Goal: Task Accomplishment & Management: Use online tool/utility

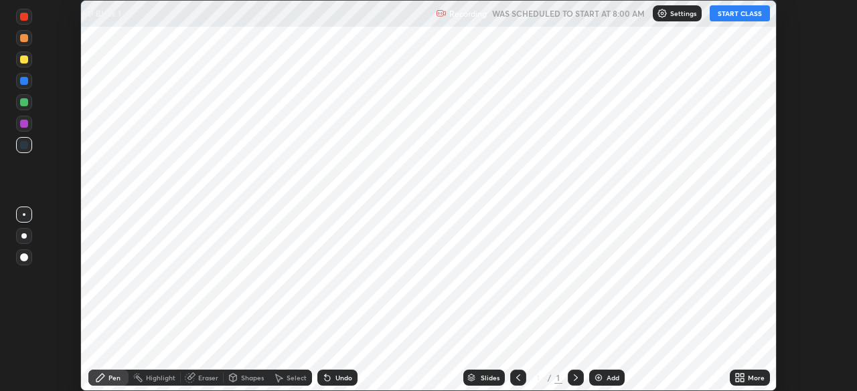
scroll to position [391, 856]
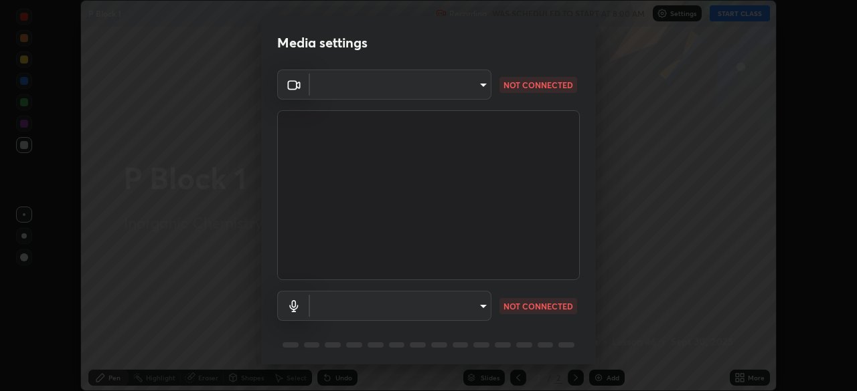
type input "c6d9f4fad3682c18dafb571cd2331b3ecaaf554884ec2734a231d331960bfaec"
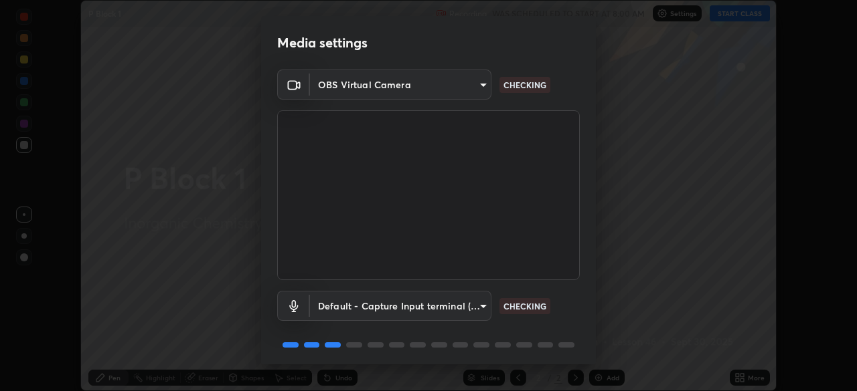
scroll to position [48, 0]
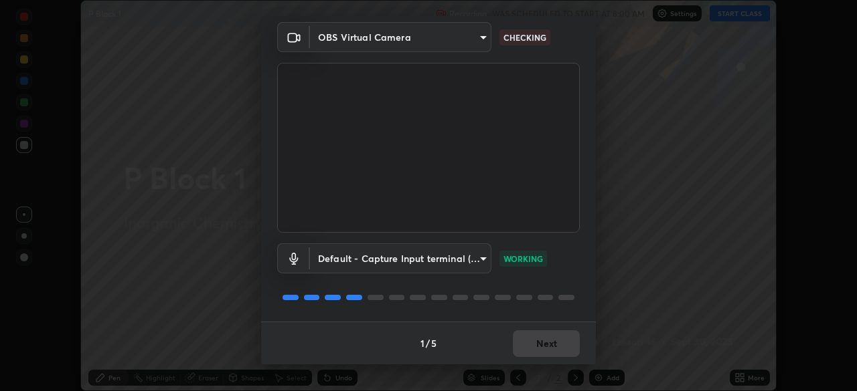
click at [411, 258] on body "Erase all P Block 1 Recording WAS SCHEDULED TO START AT 8:00 AM Settings START …" at bounding box center [428, 195] width 857 height 391
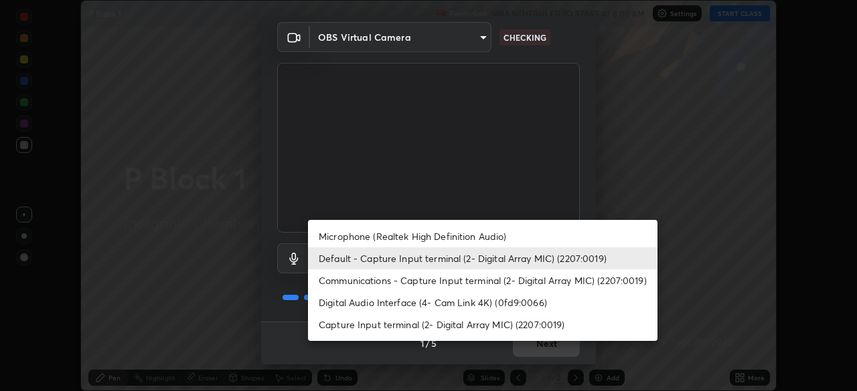
click at [412, 357] on div at bounding box center [428, 195] width 857 height 391
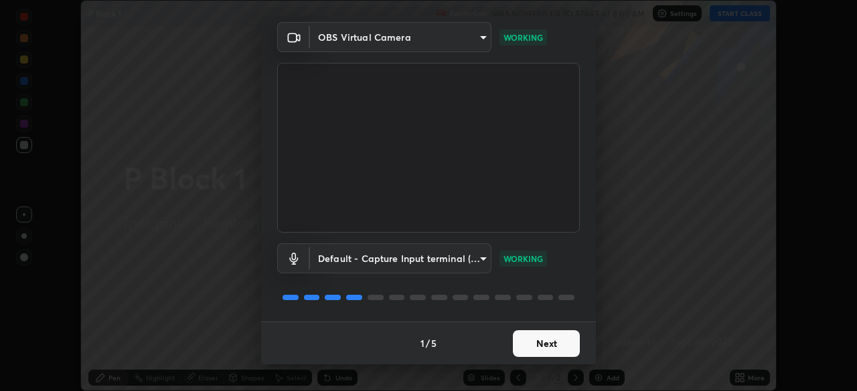
click at [373, 258] on body "Erase all P Block 1 Recording WAS SCHEDULED TO START AT 8:00 AM Settings START …" at bounding box center [428, 195] width 857 height 391
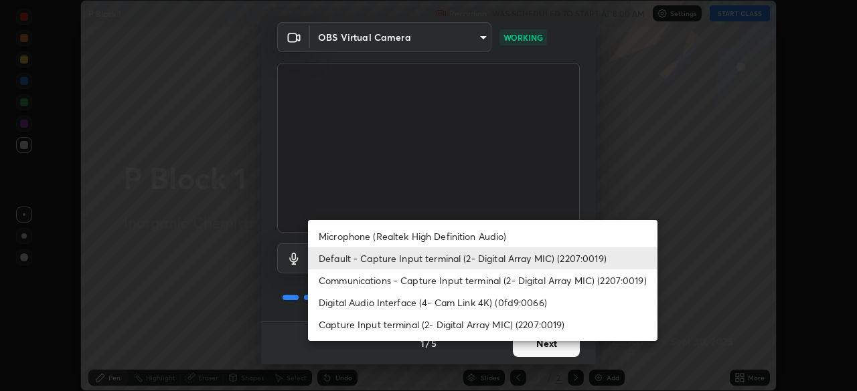
click at [368, 238] on li "Microphone (Realtek High Definition Audio)" at bounding box center [482, 237] width 349 height 22
type input "08d2579e0e28a31325e46f1a0935fd135ddd04ca2428966b5fd78fa4b1a724ef"
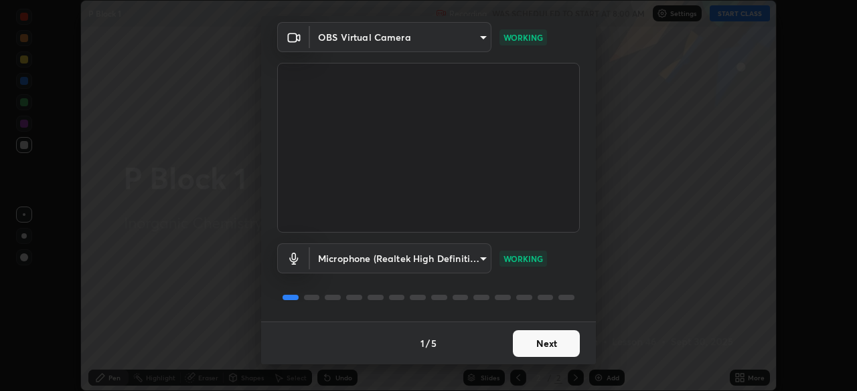
click at [527, 347] on button "Next" at bounding box center [546, 344] width 67 height 27
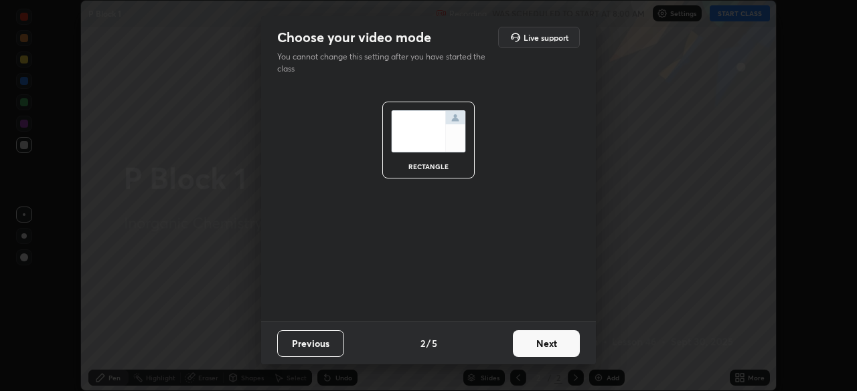
click at [545, 349] on button "Next" at bounding box center [546, 344] width 67 height 27
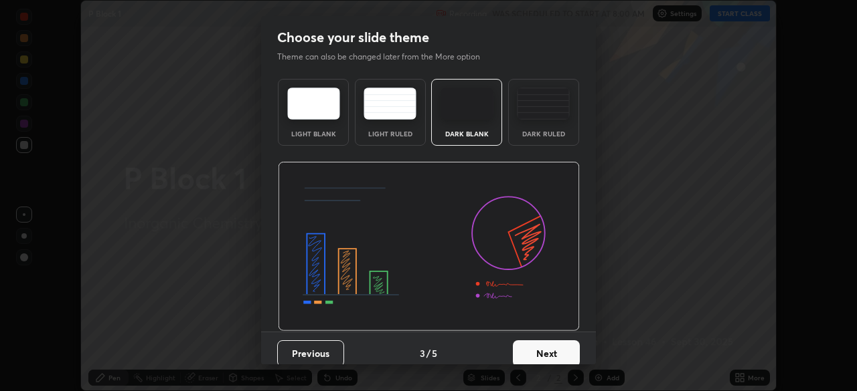
click at [563, 351] on button "Next" at bounding box center [546, 354] width 67 height 27
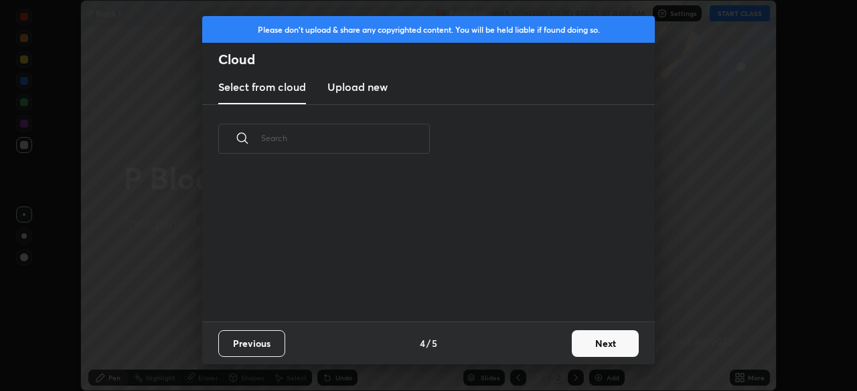
click at [573, 352] on button "Next" at bounding box center [604, 344] width 67 height 27
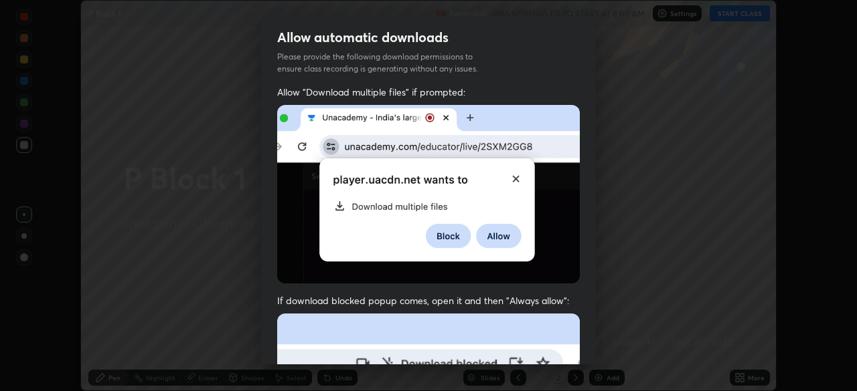
click at [580, 345] on div "Allow "Download multiple files" if prompted: If download blocked popup comes, o…" at bounding box center [428, 367] width 335 height 563
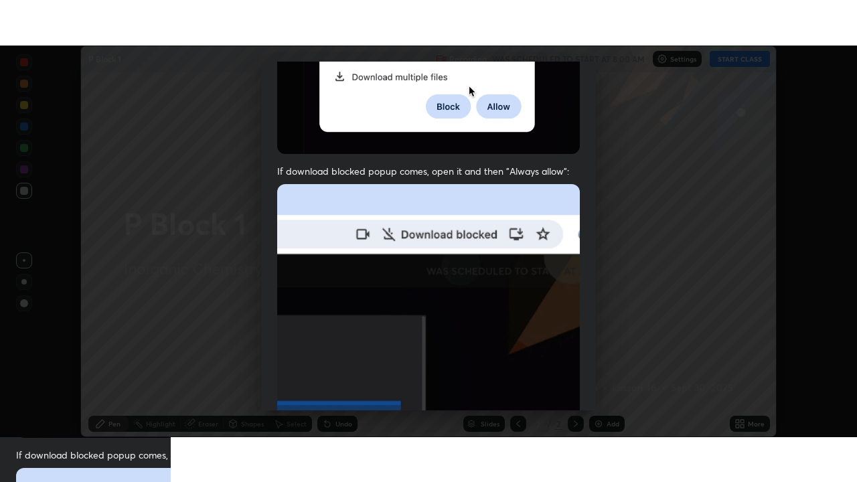
scroll to position [321, 0]
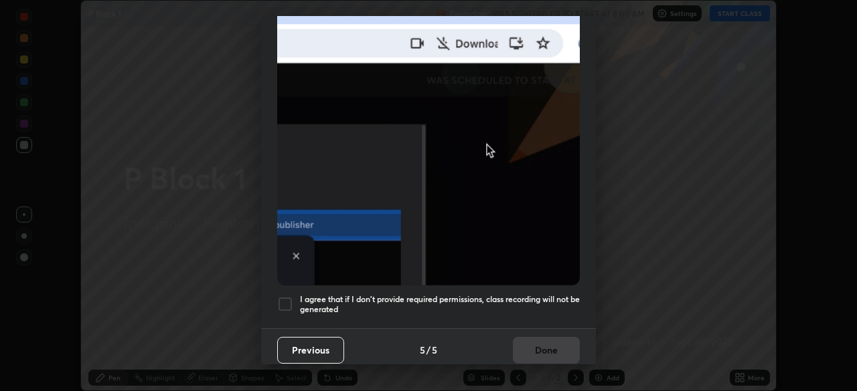
click at [287, 302] on div at bounding box center [285, 304] width 16 height 16
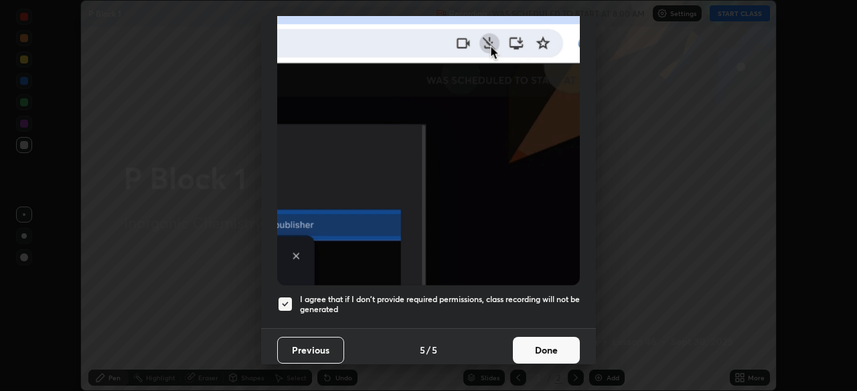
click at [535, 355] on button "Done" at bounding box center [546, 350] width 67 height 27
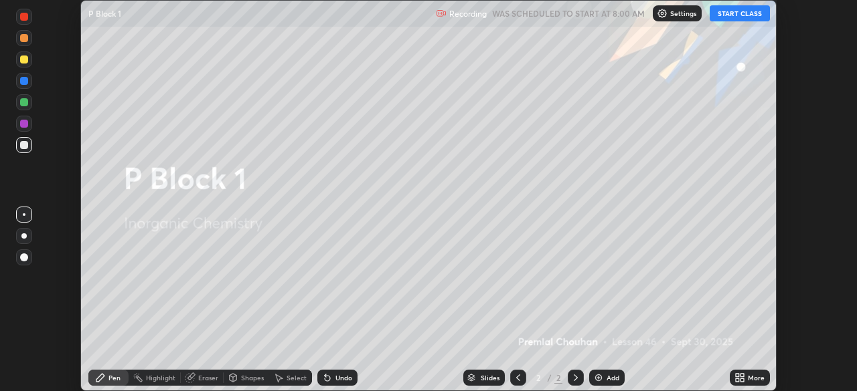
click at [720, 17] on button "START CLASS" at bounding box center [739, 13] width 60 height 16
click at [737, 375] on icon at bounding box center [736, 375] width 3 height 3
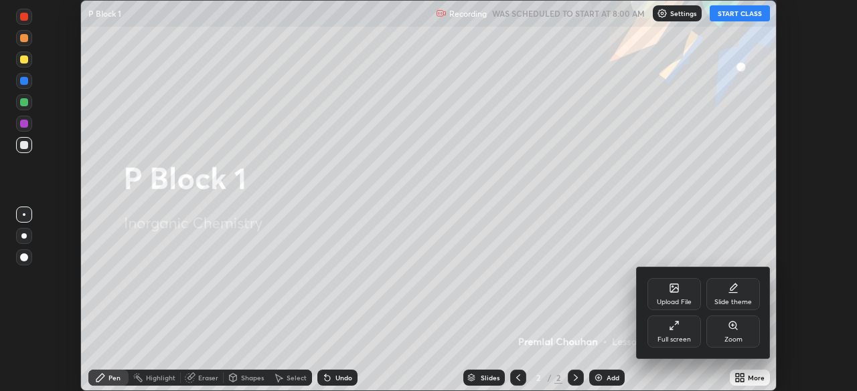
click at [672, 331] on icon at bounding box center [673, 326] width 11 height 11
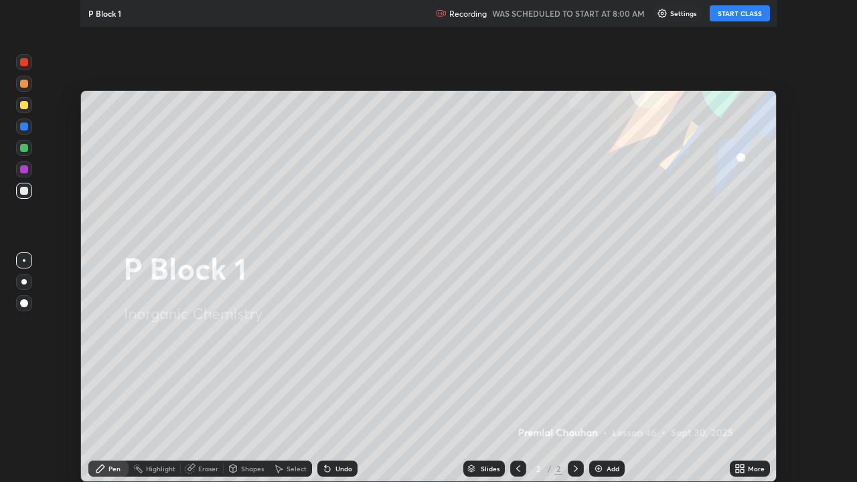
scroll to position [482, 857]
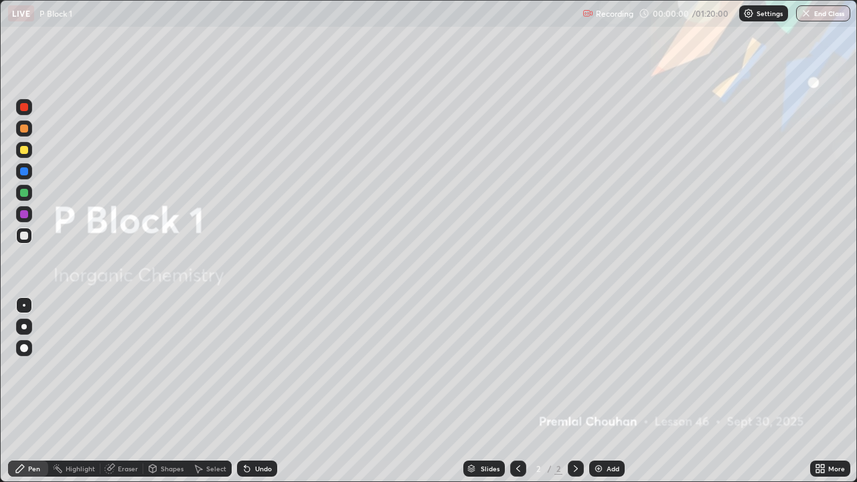
click at [594, 391] on img at bounding box center [598, 468] width 11 height 11
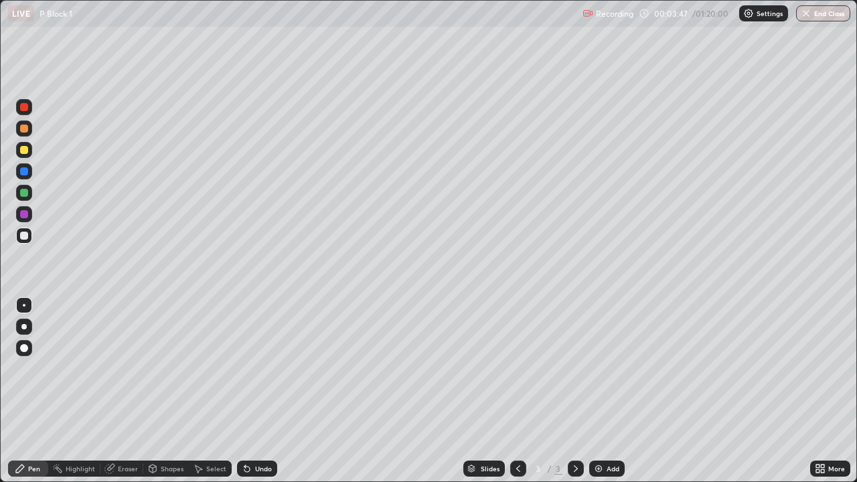
click at [822, 391] on icon at bounding box center [819, 468] width 11 height 11
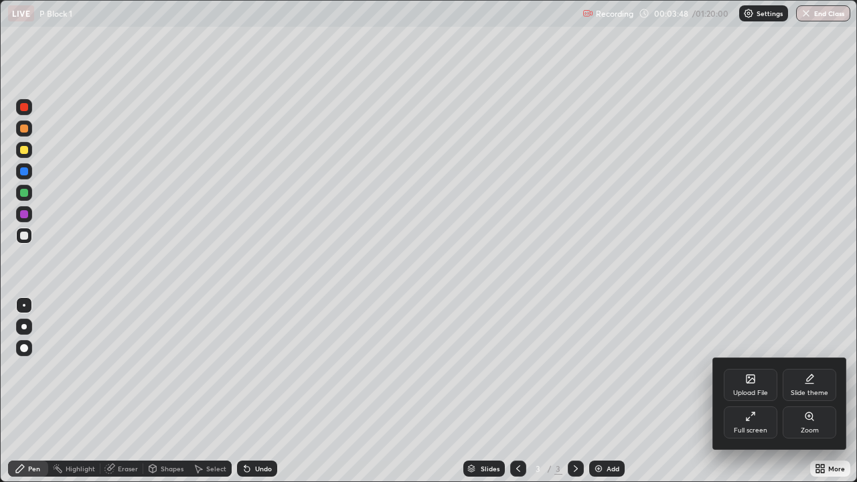
click at [748, 386] on div "Upload File" at bounding box center [750, 385] width 54 height 32
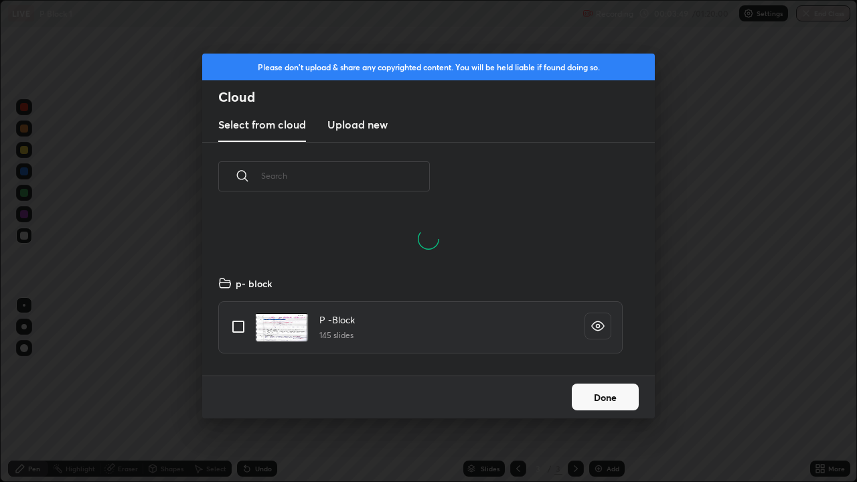
scroll to position [165, 430]
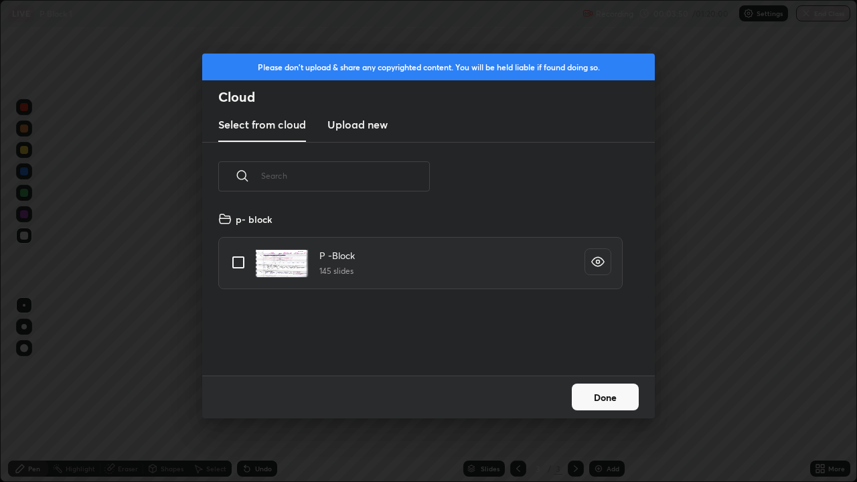
click at [238, 263] on input "grid" at bounding box center [238, 262] width 28 height 28
checkbox input "true"
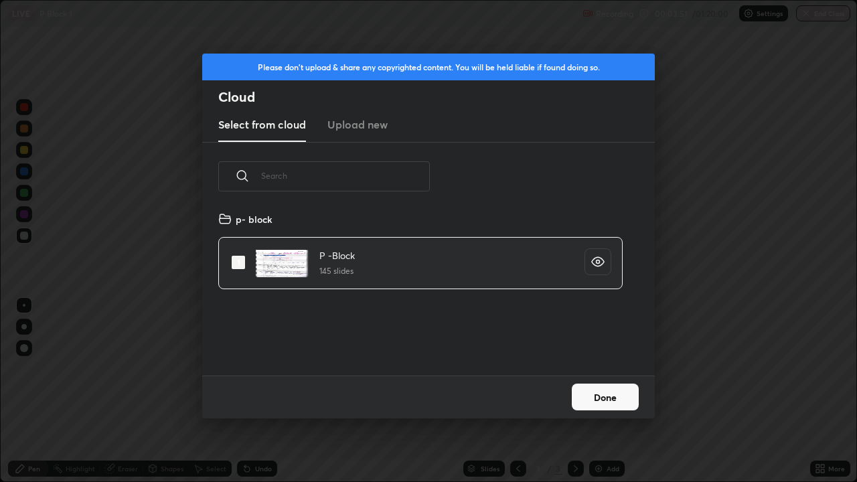
click at [594, 391] on button "Done" at bounding box center [604, 396] width 67 height 27
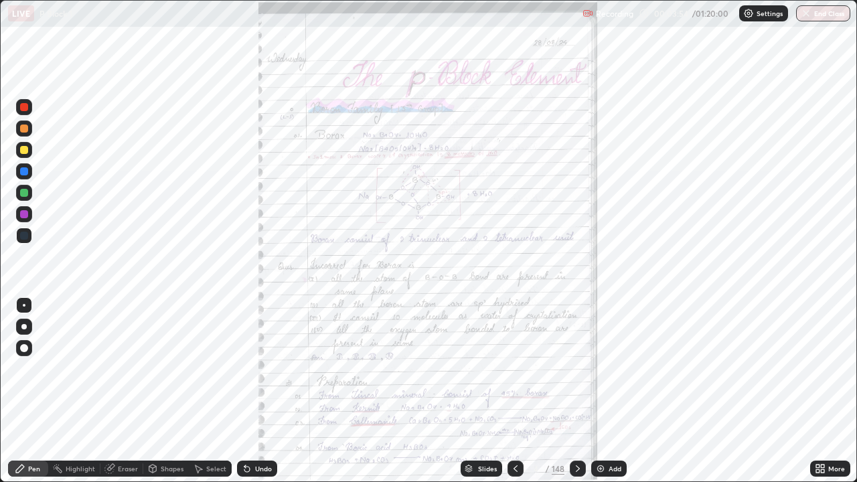
click at [472, 391] on div "Slides" at bounding box center [480, 468] width 41 height 16
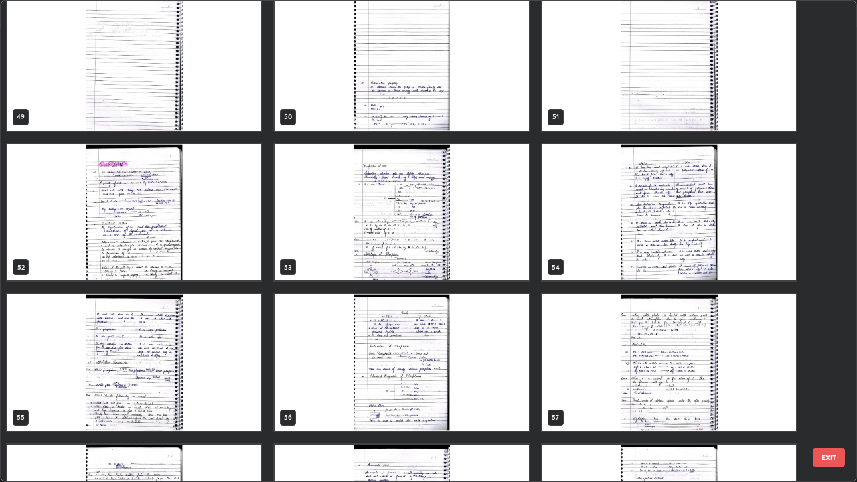
scroll to position [2434, 0]
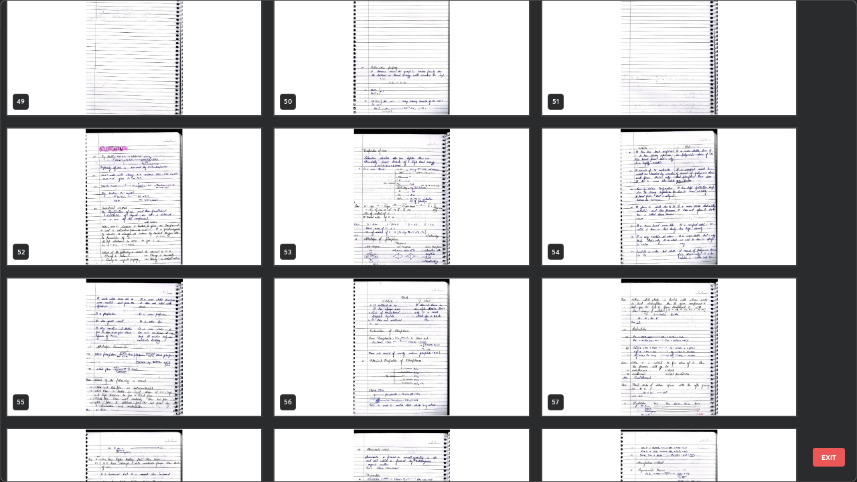
click at [360, 210] on img "grid" at bounding box center [401, 196] width 254 height 137
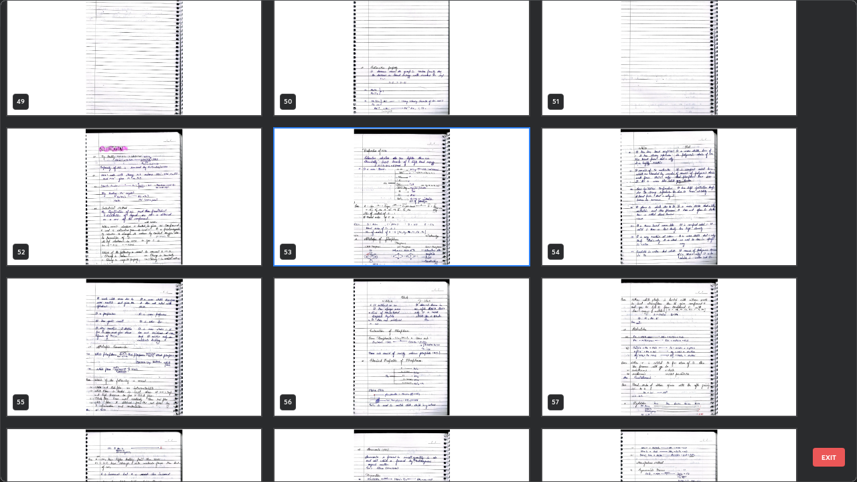
click at [373, 205] on img "grid" at bounding box center [401, 196] width 254 height 137
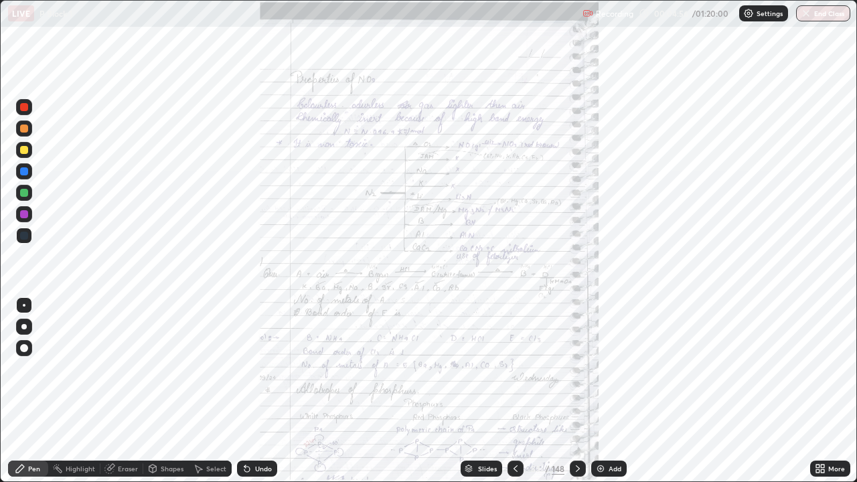
click at [380, 208] on img "grid" at bounding box center [401, 196] width 254 height 137
click at [379, 206] on img "grid" at bounding box center [401, 196] width 254 height 137
click at [467, 391] on icon at bounding box center [468, 469] width 7 height 2
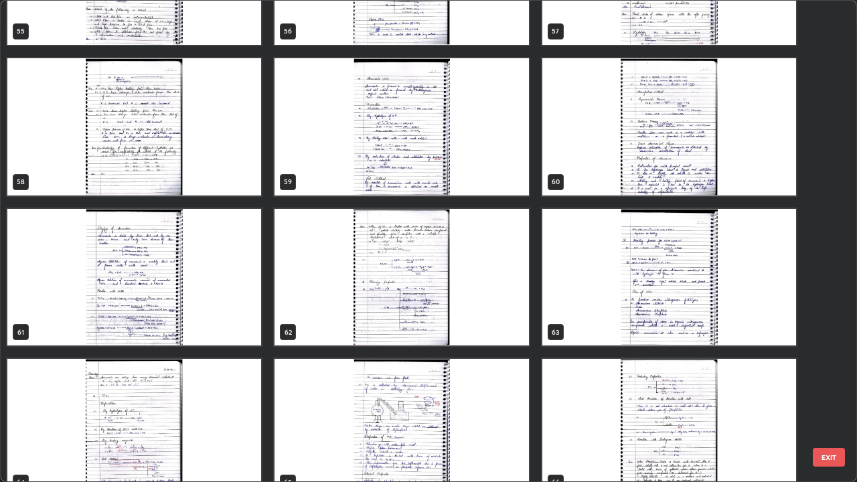
scroll to position [2800, 0]
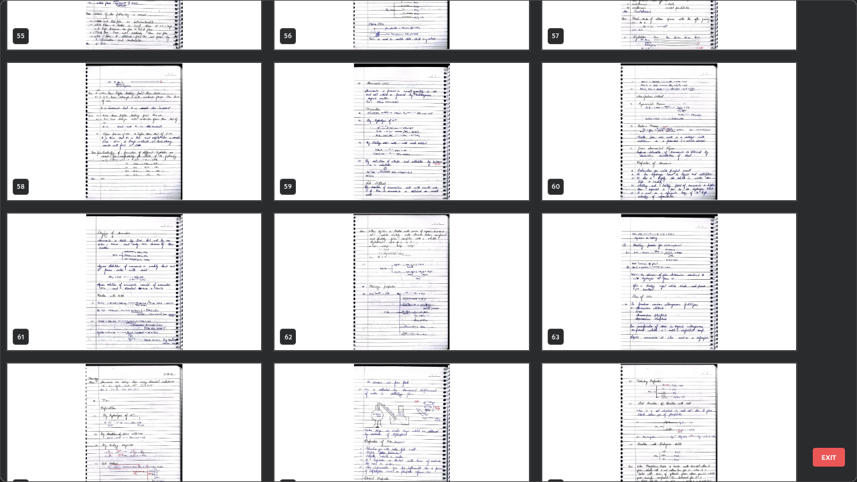
click at [624, 391] on img "grid" at bounding box center [669, 431] width 254 height 137
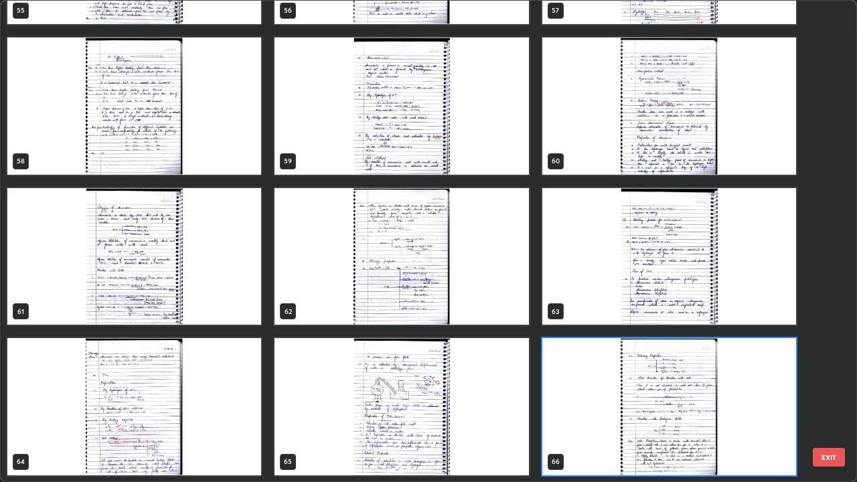
click at [628, 391] on img "grid" at bounding box center [669, 406] width 254 height 137
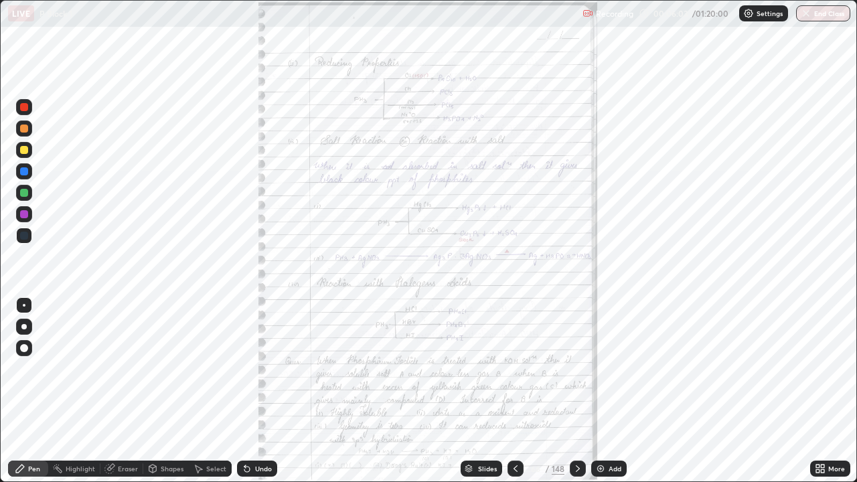
click at [514, 391] on icon at bounding box center [515, 468] width 11 height 11
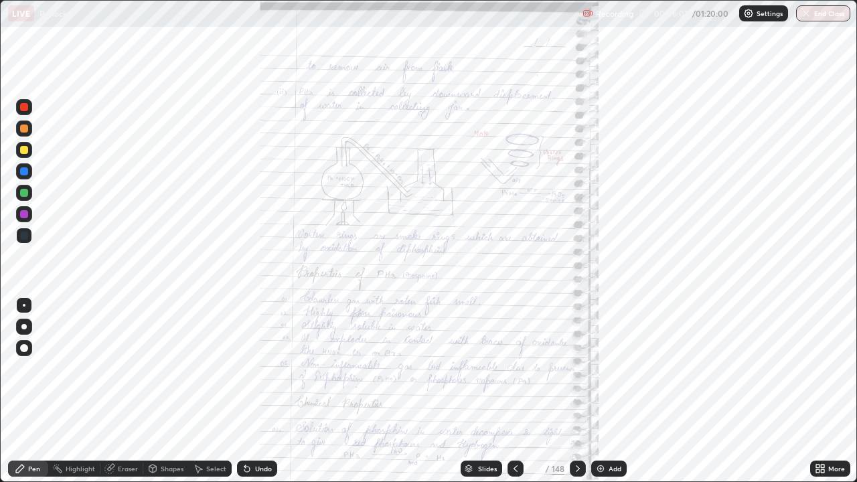
click at [822, 391] on icon at bounding box center [821, 465] width 3 height 3
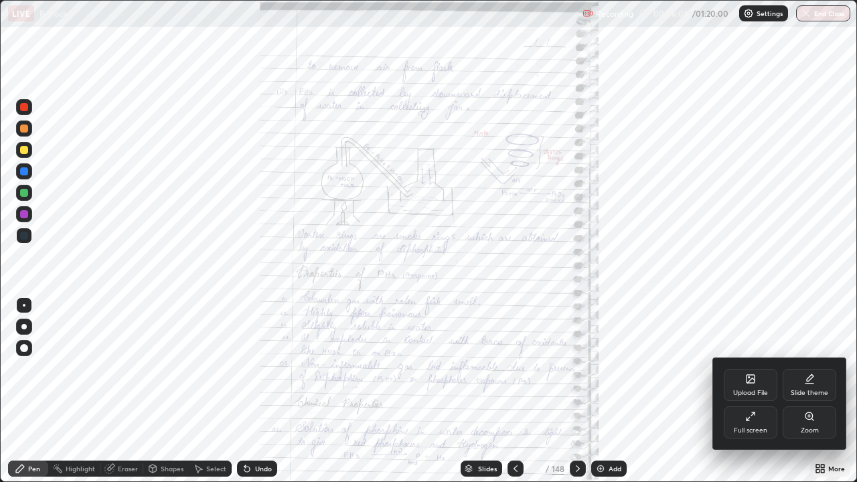
click at [808, 391] on icon at bounding box center [808, 415] width 7 height 7
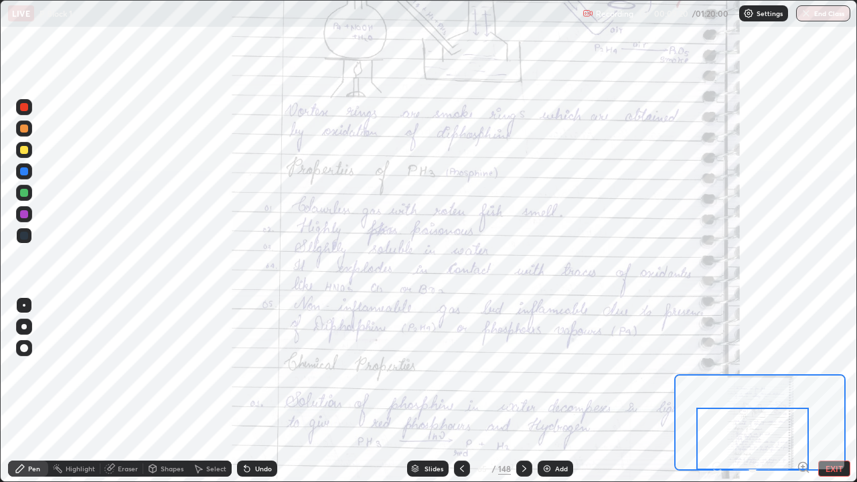
click at [523, 391] on icon at bounding box center [524, 468] width 11 height 11
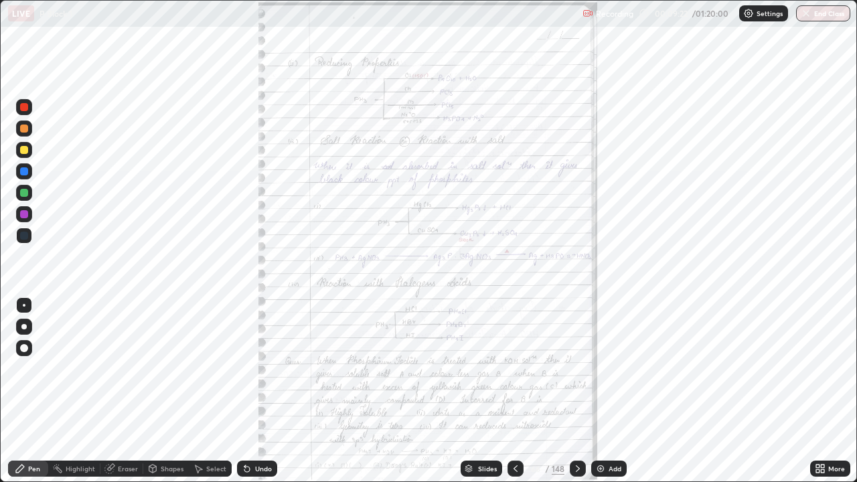
click at [817, 391] on icon at bounding box center [817, 470] width 3 height 3
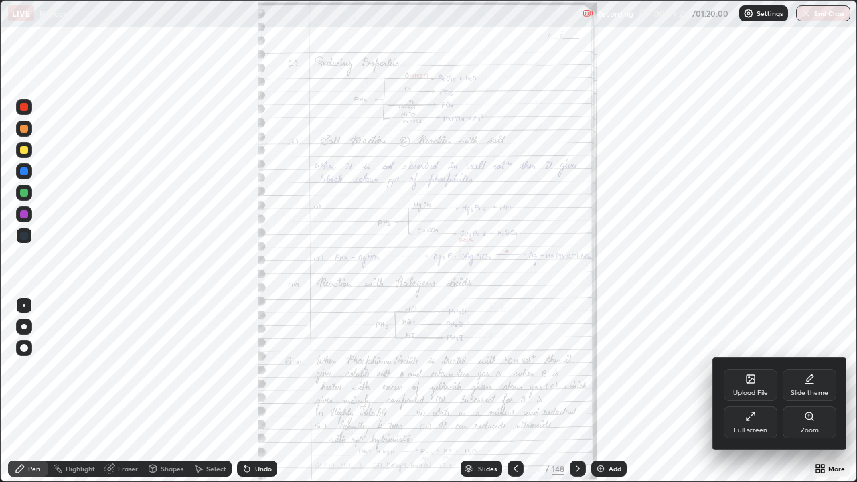
click at [803, 391] on div "Zoom" at bounding box center [809, 422] width 54 height 32
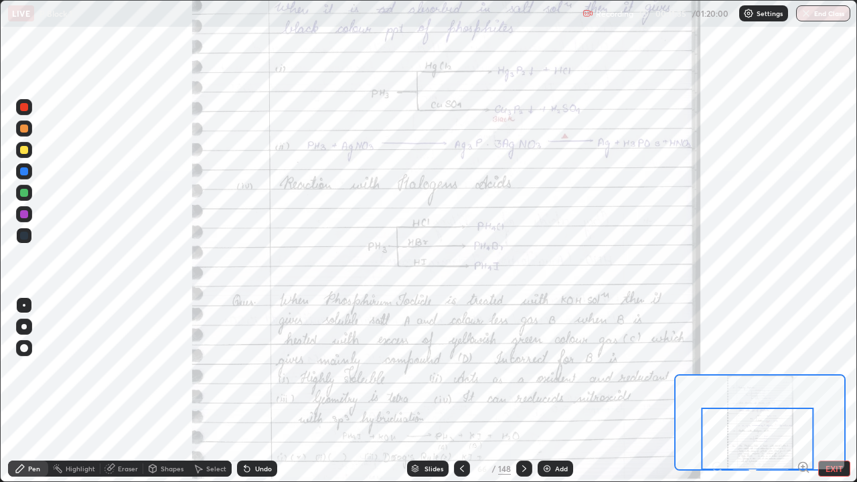
click at [517, 391] on div at bounding box center [524, 468] width 16 height 16
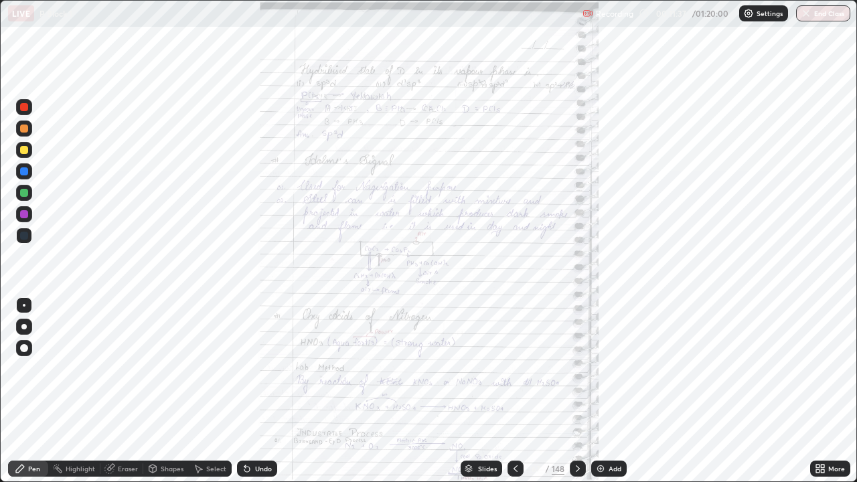
click at [817, 391] on icon at bounding box center [817, 465] width 3 height 3
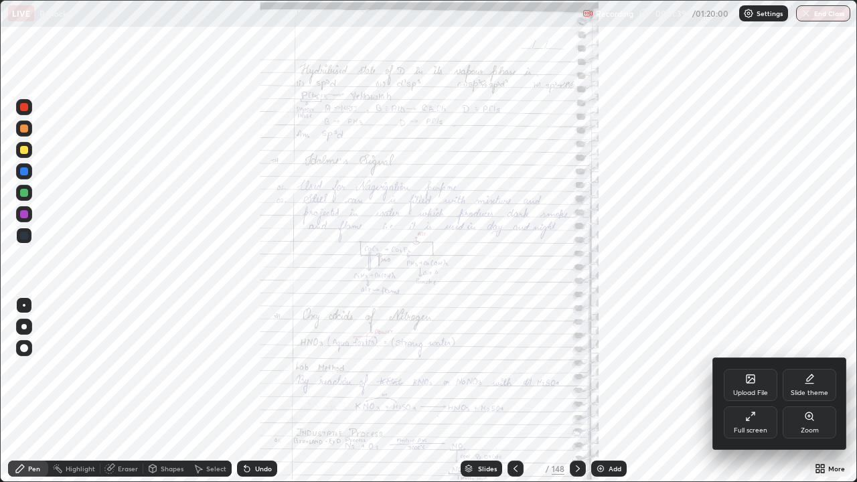
click at [798, 391] on div "Zoom" at bounding box center [809, 422] width 54 height 32
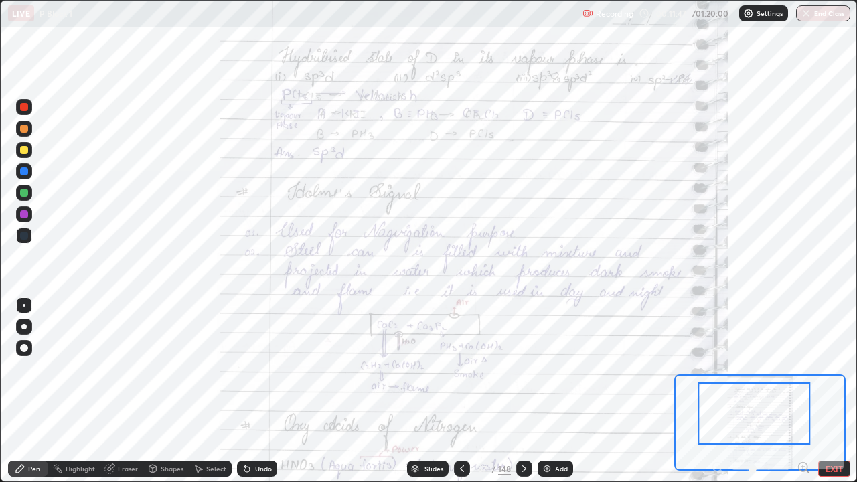
click at [19, 236] on div at bounding box center [24, 236] width 16 height 16
click at [23, 235] on div at bounding box center [24, 236] width 8 height 8
click at [23, 152] on div at bounding box center [24, 150] width 8 height 8
click at [23, 131] on div at bounding box center [24, 128] width 8 height 8
click at [24, 130] on div at bounding box center [24, 128] width 8 height 8
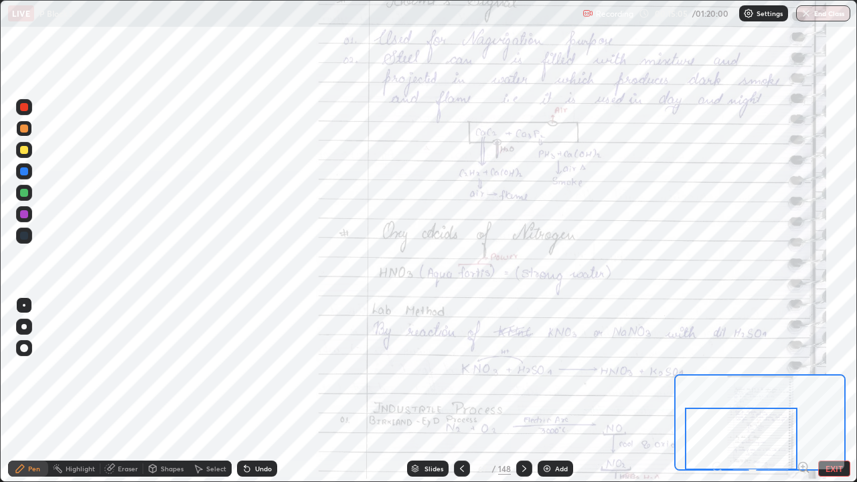
click at [132, 391] on div "Eraser" at bounding box center [128, 468] width 20 height 7
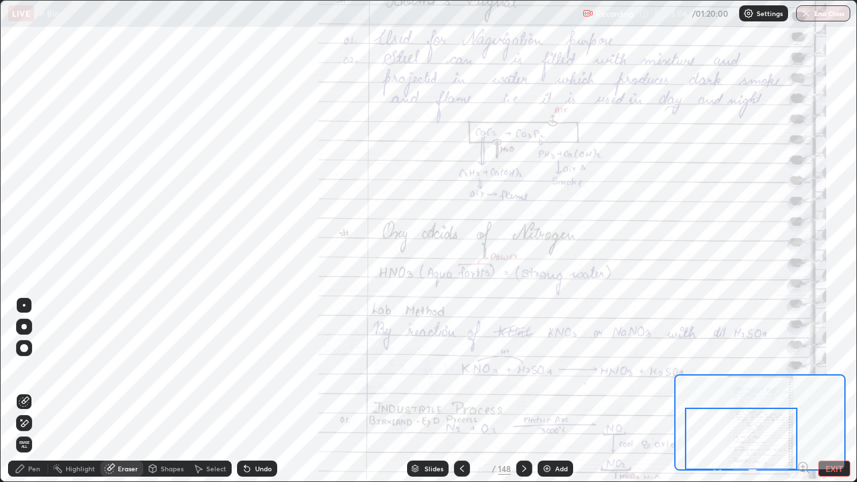
click at [36, 391] on div "Pen" at bounding box center [34, 468] width 12 height 7
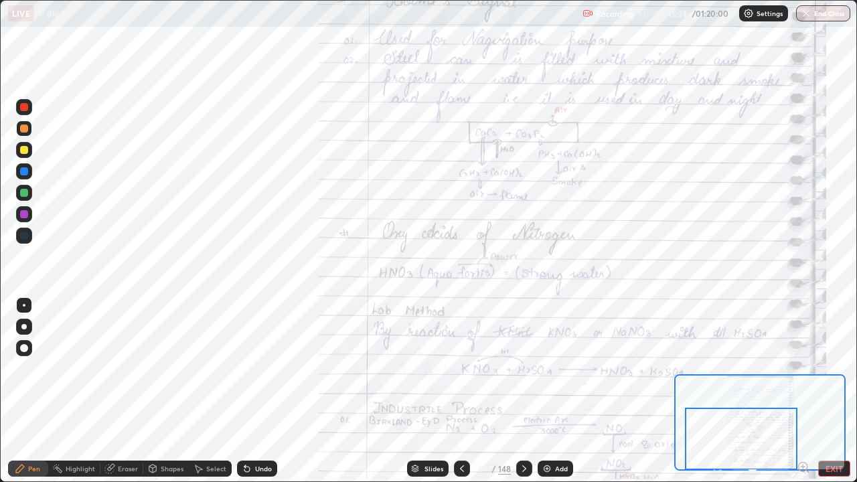
click at [268, 391] on div "Undo" at bounding box center [255, 468] width 46 height 27
click at [273, 391] on div "Undo" at bounding box center [257, 468] width 40 height 16
click at [523, 391] on icon at bounding box center [524, 468] width 11 height 11
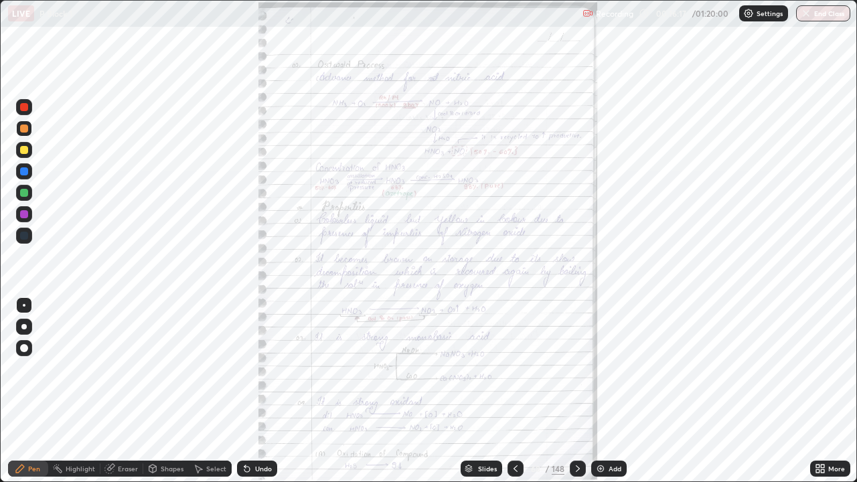
click at [815, 391] on icon at bounding box center [819, 468] width 11 height 11
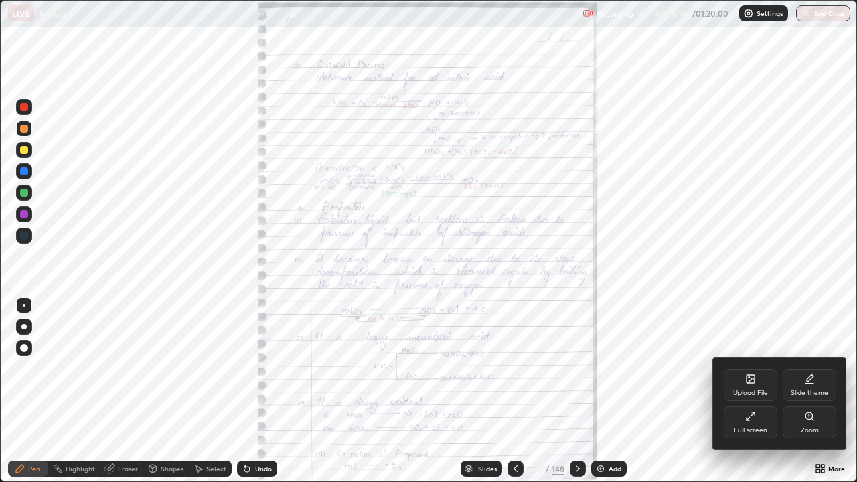
click at [803, 391] on div "Zoom" at bounding box center [809, 422] width 54 height 32
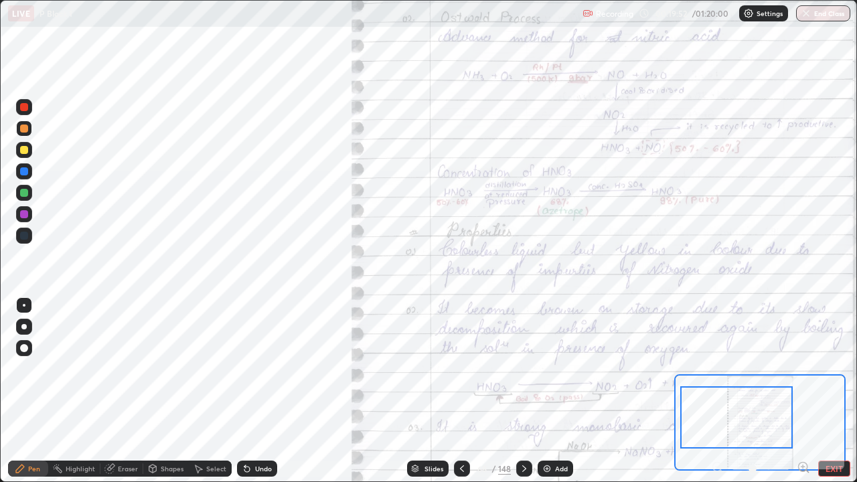
click at [128, 391] on div "Eraser" at bounding box center [128, 468] width 20 height 7
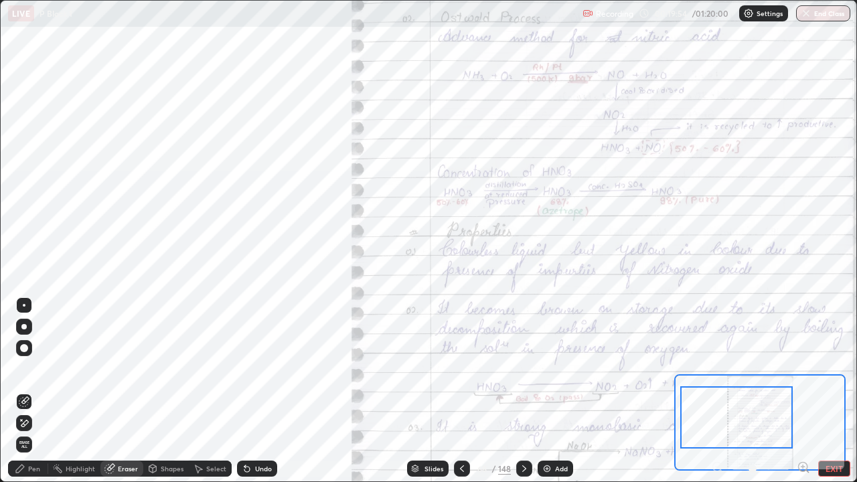
click at [31, 391] on div "Pen" at bounding box center [34, 468] width 12 height 7
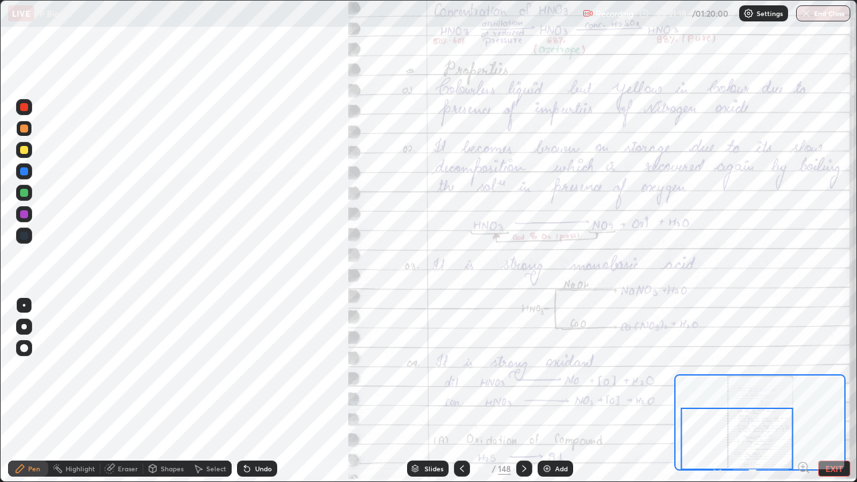
click at [523, 391] on icon at bounding box center [524, 468] width 11 height 11
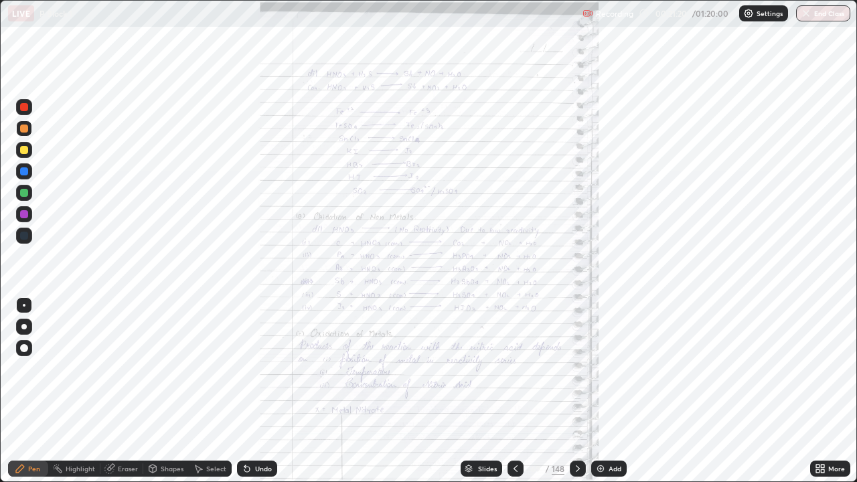
click at [817, 391] on icon at bounding box center [817, 465] width 3 height 3
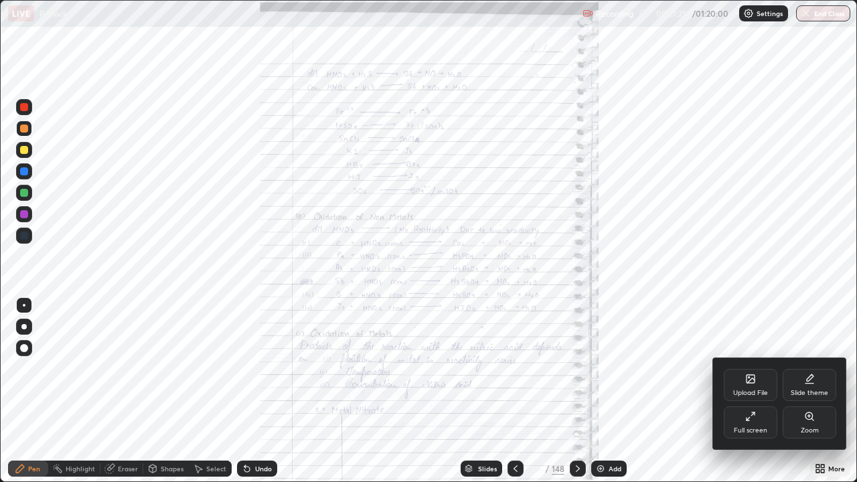
click at [802, 391] on div "Zoom" at bounding box center [809, 422] width 54 height 32
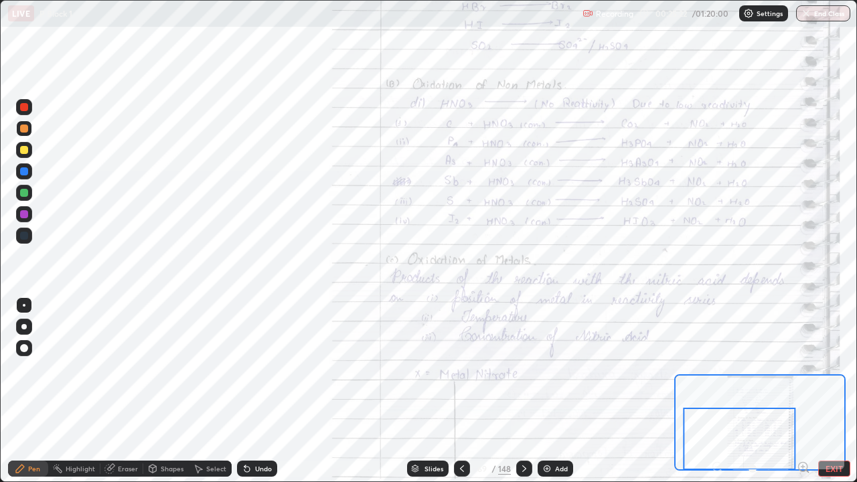
click at [122, 391] on div "Eraser" at bounding box center [128, 468] width 20 height 7
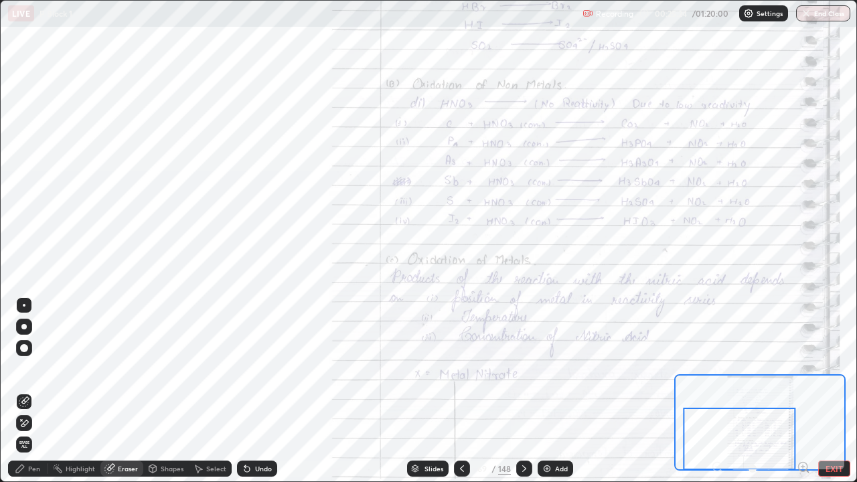
click at [30, 391] on div "Pen" at bounding box center [34, 468] width 12 height 7
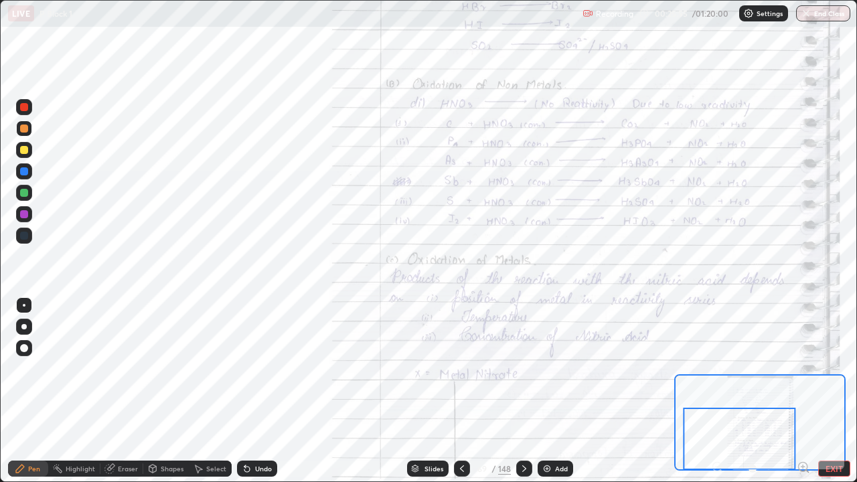
click at [523, 391] on icon at bounding box center [524, 468] width 11 height 11
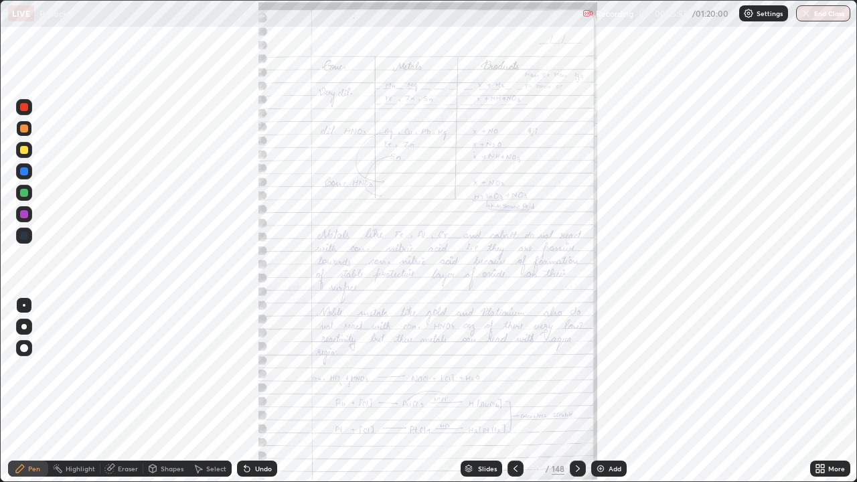
click at [817, 391] on icon at bounding box center [817, 470] width 3 height 3
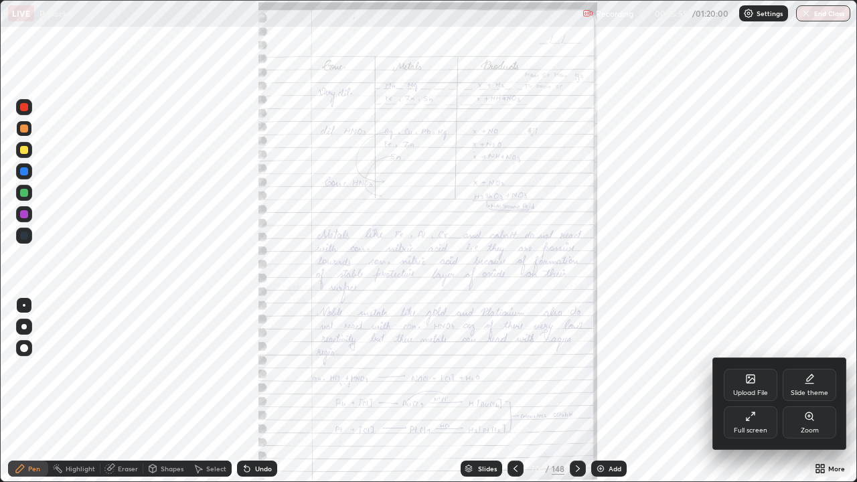
click at [808, 391] on icon at bounding box center [808, 415] width 7 height 7
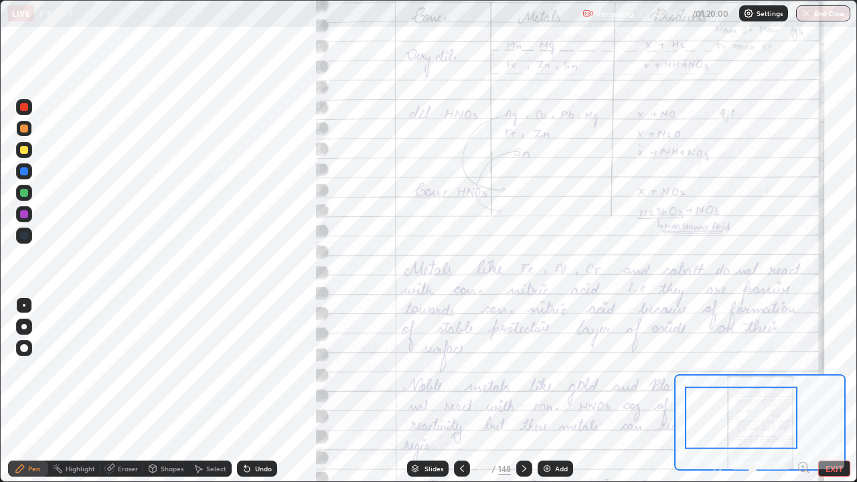
click at [25, 130] on div at bounding box center [24, 128] width 8 height 8
click at [21, 131] on div at bounding box center [24, 128] width 8 height 8
click at [22, 134] on div at bounding box center [24, 128] width 16 height 16
click at [24, 129] on div at bounding box center [24, 128] width 8 height 8
click at [24, 234] on div at bounding box center [24, 236] width 8 height 8
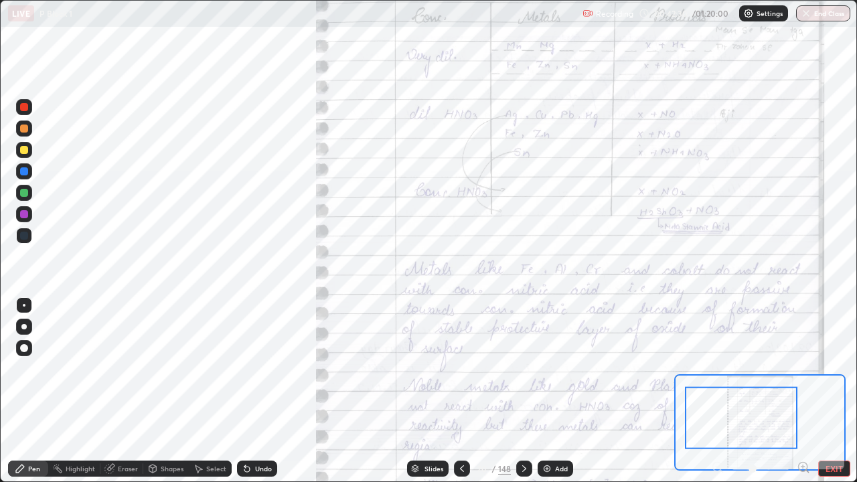
click at [23, 195] on div at bounding box center [24, 193] width 8 height 8
click at [25, 193] on div at bounding box center [24, 193] width 8 height 8
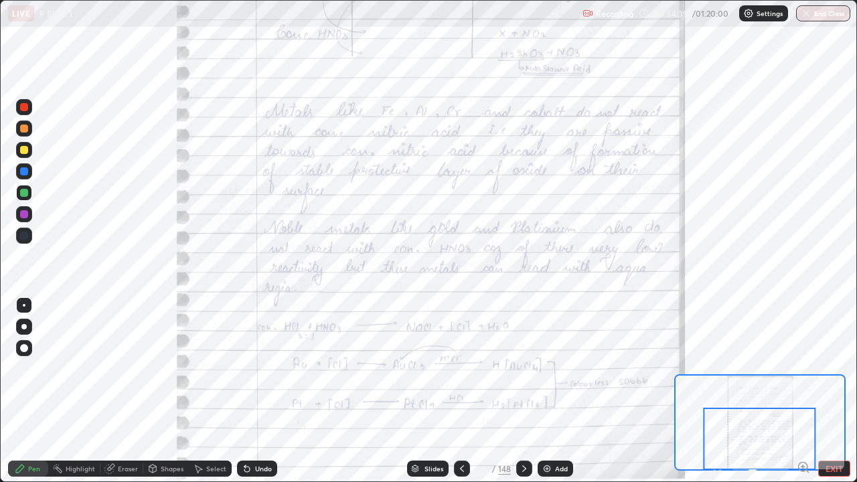
click at [517, 391] on div at bounding box center [524, 468] width 16 height 16
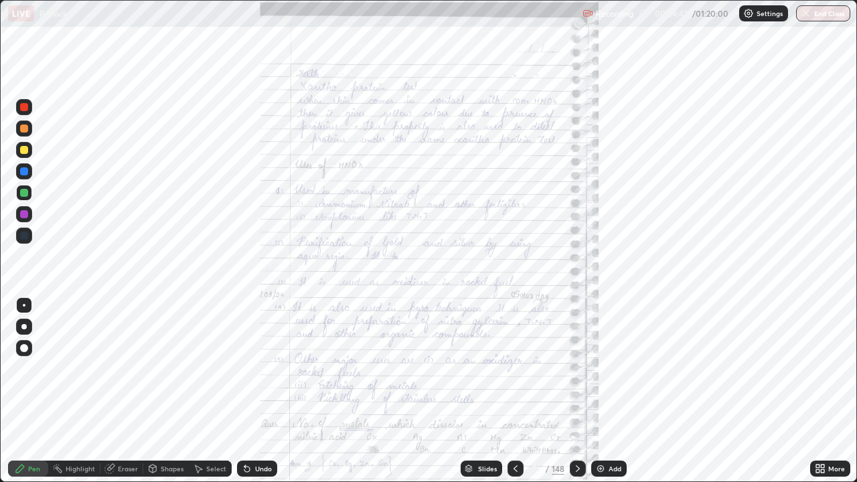
click at [816, 391] on icon at bounding box center [817, 470] width 3 height 3
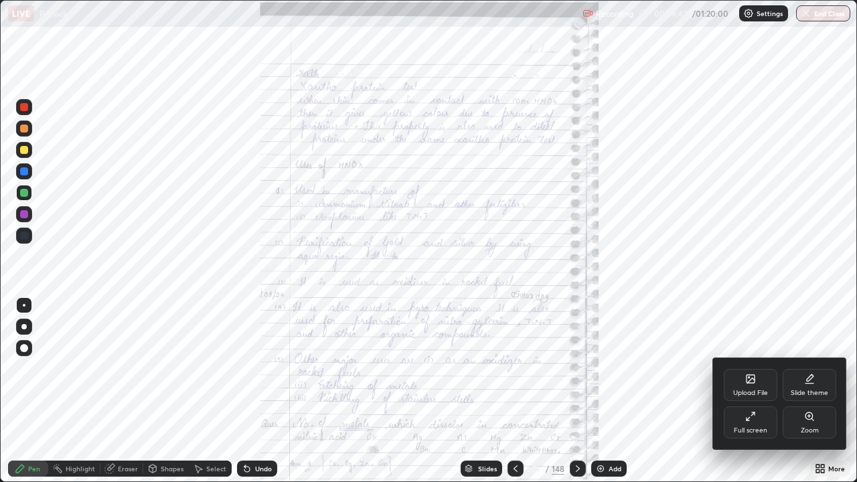
click at [806, 391] on icon at bounding box center [808, 415] width 7 height 7
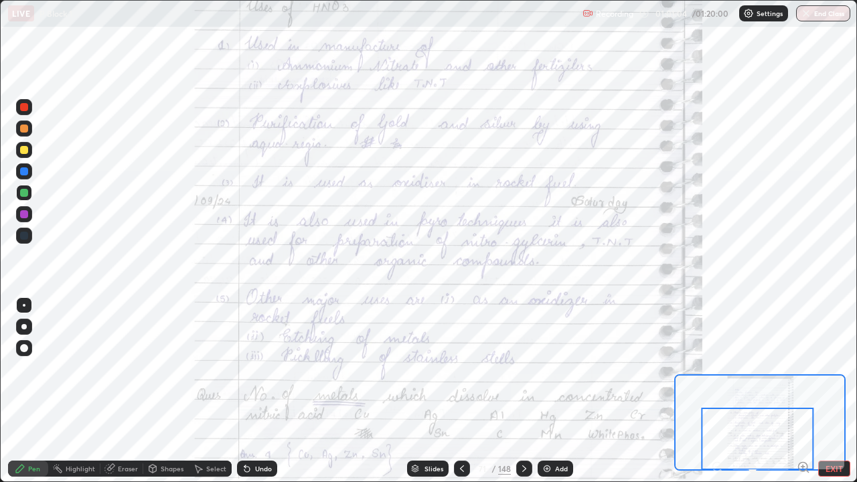
click at [523, 391] on icon at bounding box center [524, 468] width 11 height 11
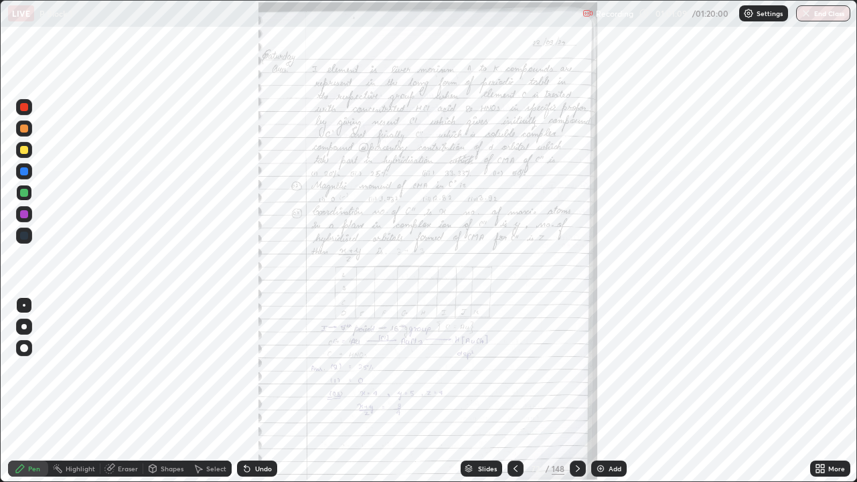
click at [577, 391] on icon at bounding box center [577, 468] width 11 height 11
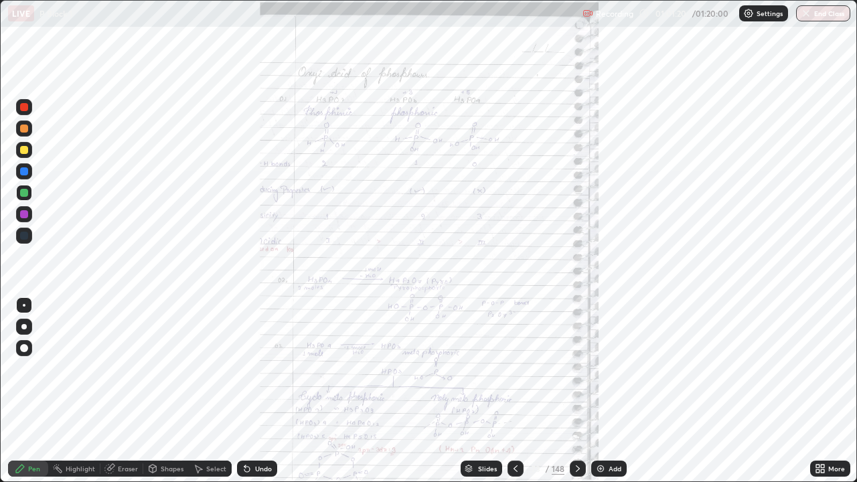
click at [576, 391] on icon at bounding box center [577, 468] width 11 height 11
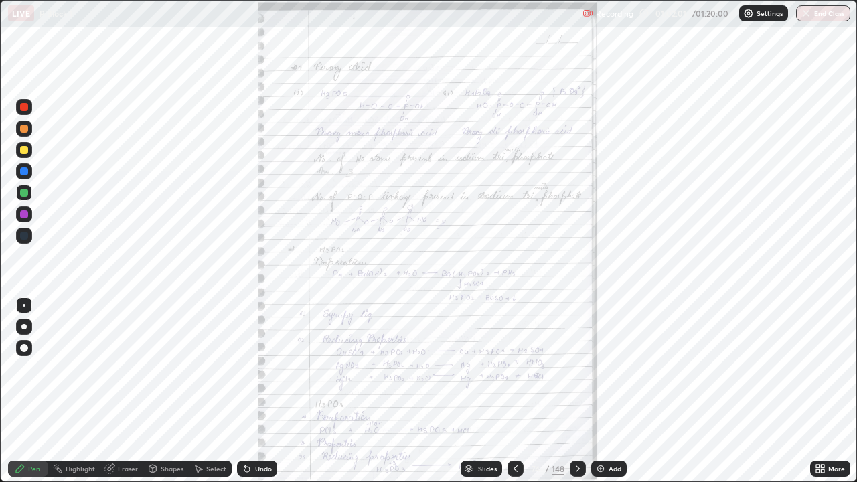
click at [817, 391] on icon at bounding box center [817, 465] width 3 height 3
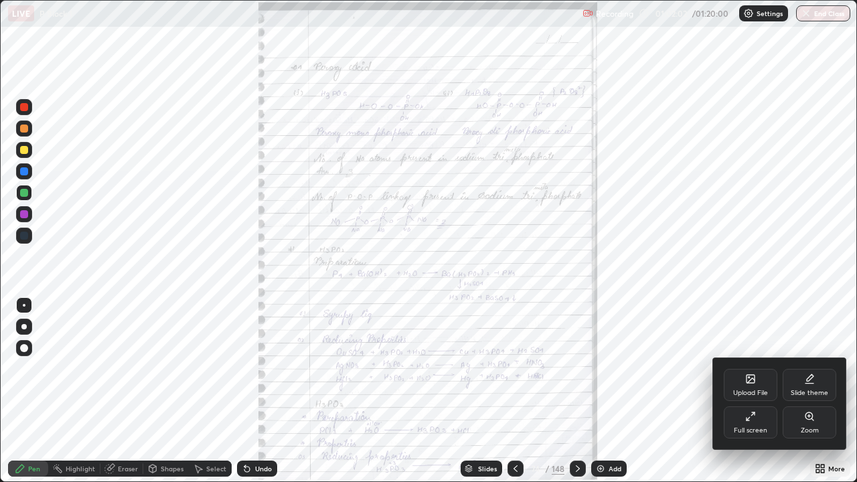
click at [804, 391] on div "Zoom" at bounding box center [809, 422] width 54 height 32
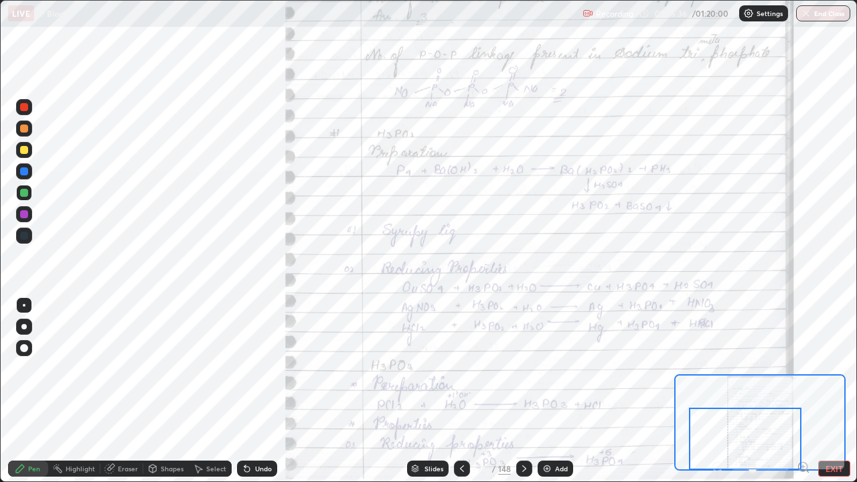
click at [525, 391] on icon at bounding box center [524, 468] width 11 height 11
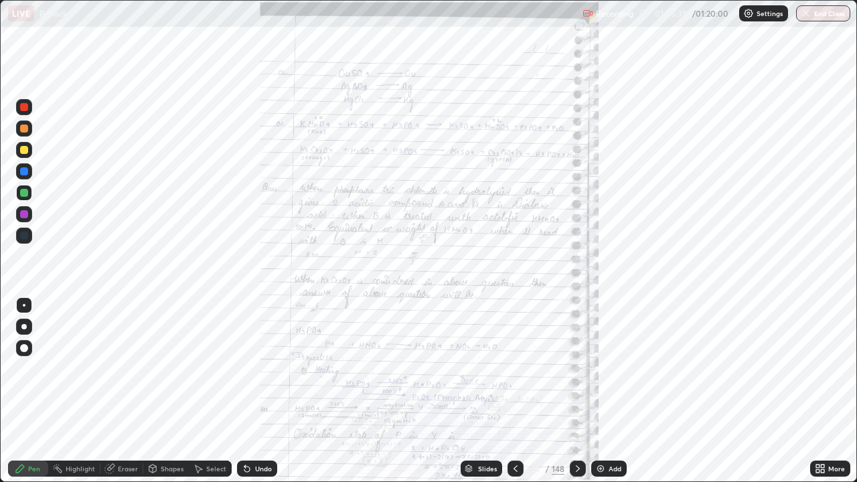
click at [818, 391] on icon at bounding box center [817, 465] width 3 height 3
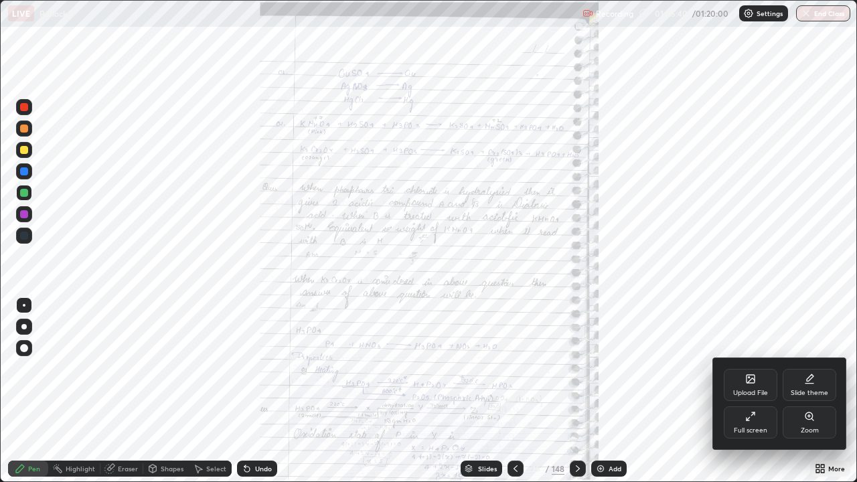
click at [808, 391] on icon at bounding box center [808, 415] width 7 height 7
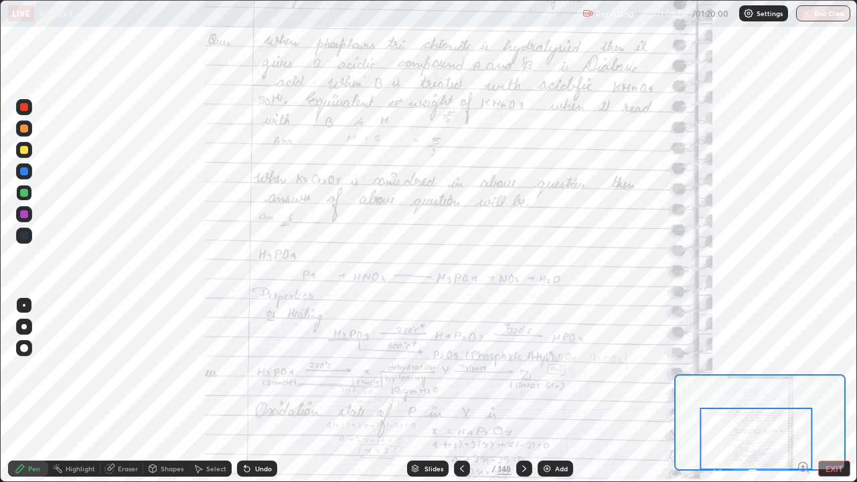
click at [523, 391] on icon at bounding box center [524, 468] width 11 height 11
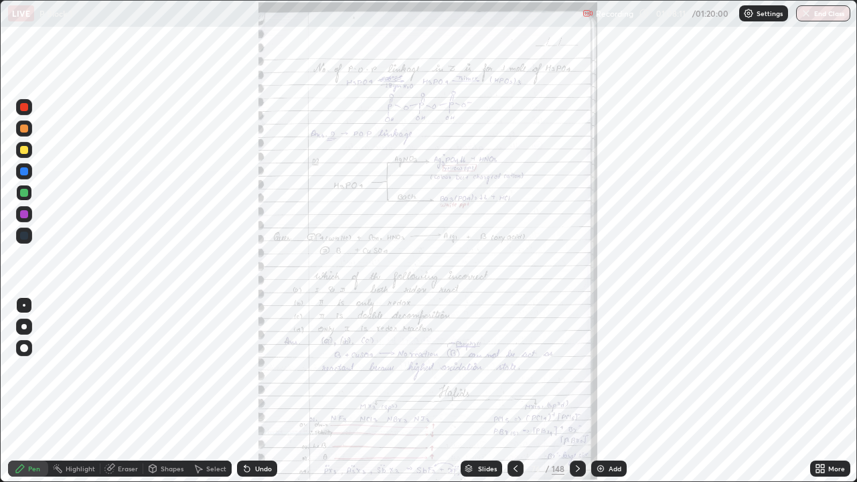
click at [817, 391] on icon at bounding box center [817, 465] width 3 height 3
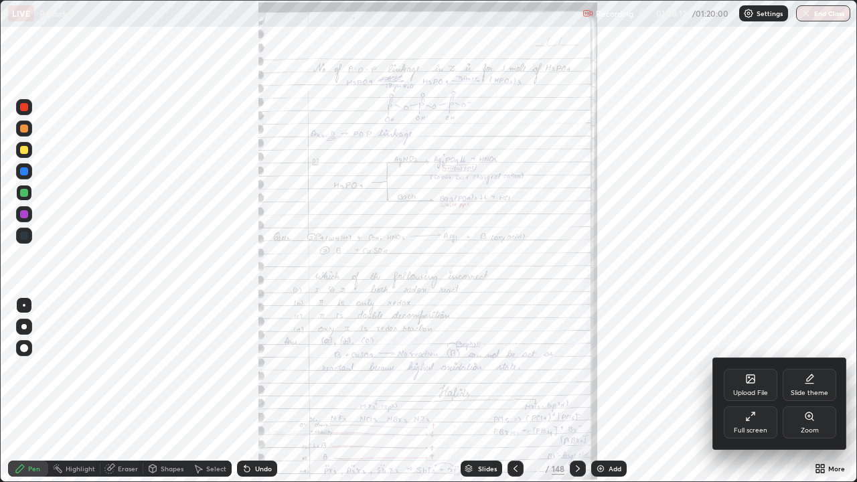
click at [802, 391] on div "Zoom" at bounding box center [809, 422] width 54 height 32
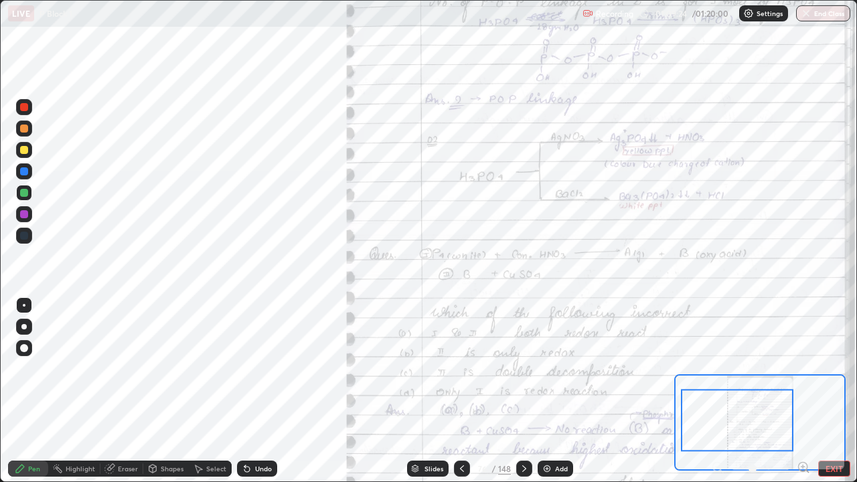
click at [524, 391] on icon at bounding box center [524, 468] width 4 height 7
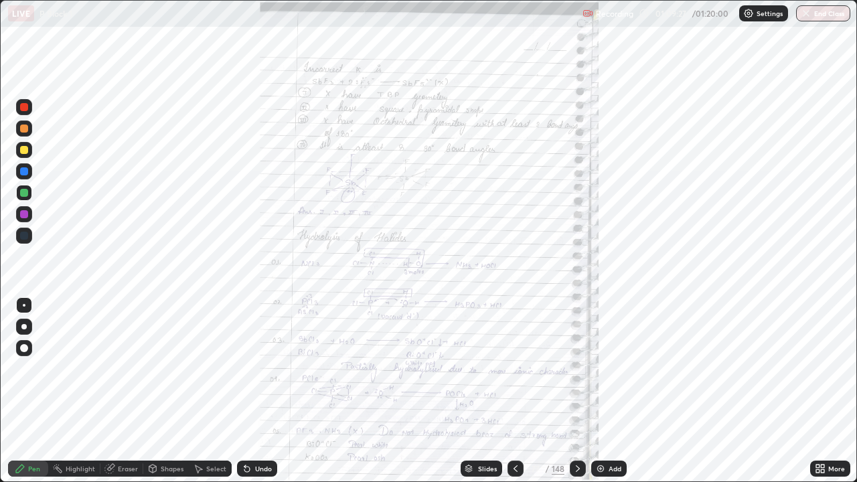
click at [817, 391] on icon at bounding box center [817, 465] width 3 height 3
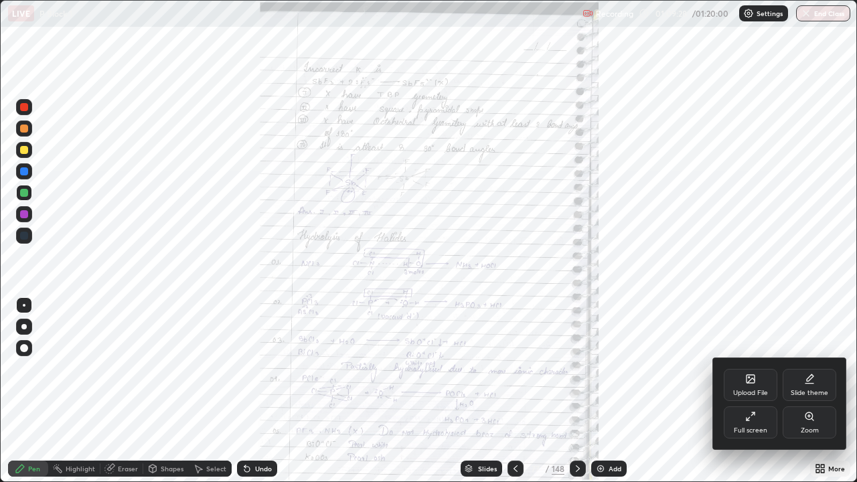
click at [806, 391] on icon at bounding box center [809, 416] width 11 height 11
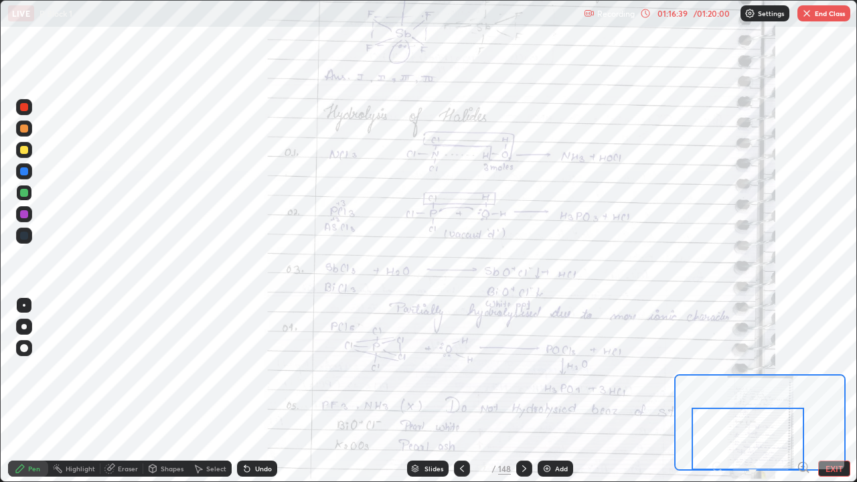
click at [21, 234] on div at bounding box center [24, 236] width 8 height 8
click at [817, 15] on button "End Class" at bounding box center [823, 13] width 53 height 16
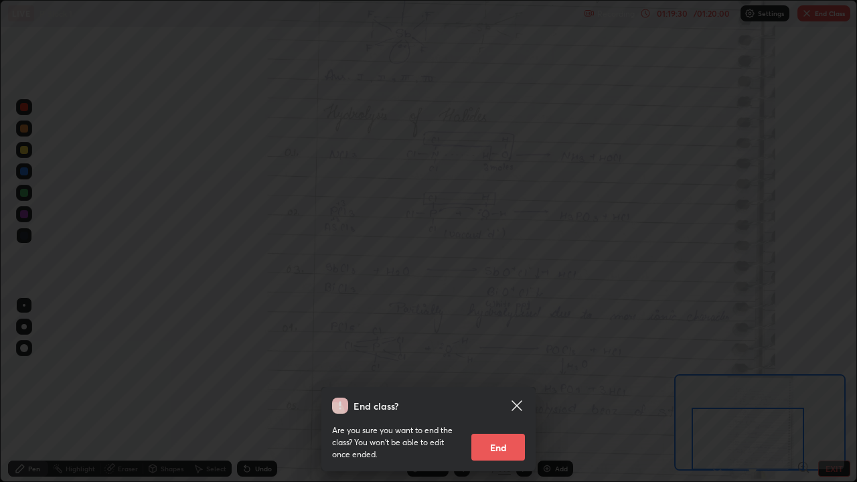
click at [504, 391] on button "End" at bounding box center [498, 447] width 54 height 27
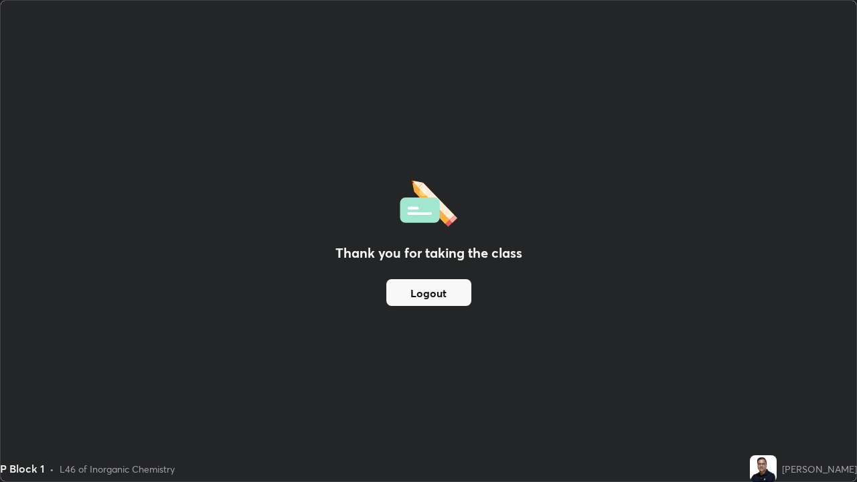
click at [451, 294] on button "Logout" at bounding box center [428, 292] width 85 height 27
click at [448, 290] on button "Logout" at bounding box center [428, 292] width 85 height 27
